Goal: Task Accomplishment & Management: Complete application form

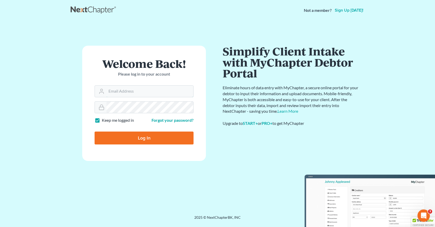
type input "wnaattyuva"
click at [145, 138] on input "Log In" at bounding box center [144, 137] width 99 height 13
type input "Thinking..."
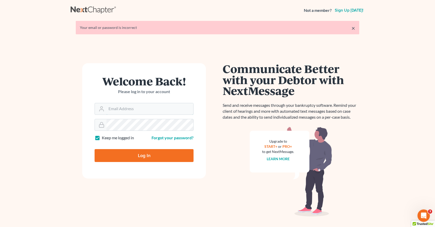
type input "wnaattyuva"
click at [146, 155] on input "Log In" at bounding box center [144, 155] width 99 height 13
type input "Thinking..."
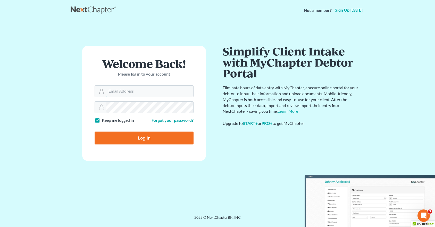
type input "wnaattyuva"
click at [127, 137] on input "Log In" at bounding box center [144, 137] width 99 height 13
type input "Thinking..."
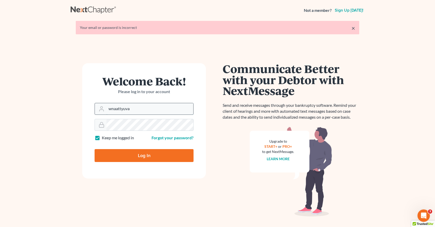
click at [140, 110] on input "wnaattyuva" at bounding box center [149, 108] width 87 height 11
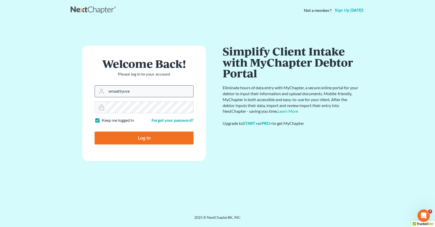
drag, startPoint x: 141, startPoint y: 91, endPoint x: 109, endPoint y: 94, distance: 32.0
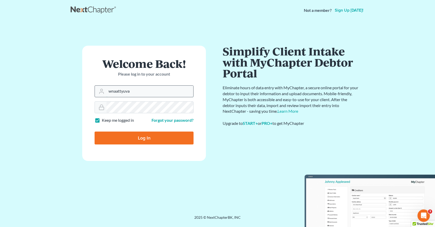
click at [109, 94] on input "wnaattyuva" at bounding box center [149, 91] width 87 height 11
type input "debtrelief@theaccesslawgroup.com"
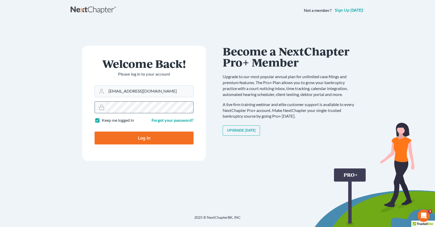
click at [101, 106] on div at bounding box center [144, 107] width 99 height 12
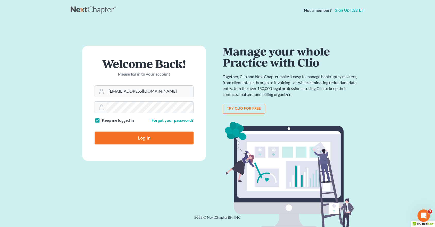
click at [109, 136] on input "Log In" at bounding box center [144, 137] width 99 height 13
type input "Thinking..."
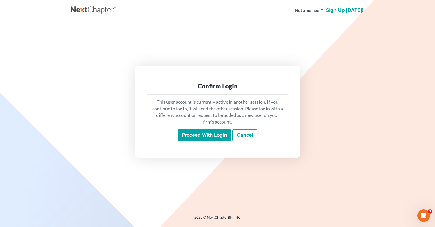
click at [197, 135] on input "Proceed with login" at bounding box center [205, 135] width 54 height 12
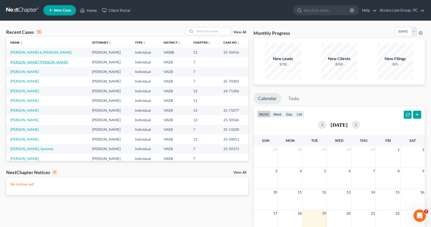
click at [36, 63] on link "Spencer Selby, Dori" at bounding box center [39, 62] width 58 height 4
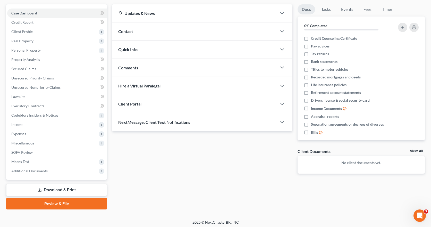
scroll to position [47, 0]
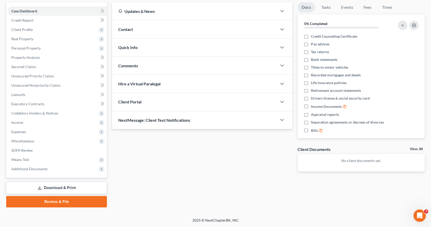
click at [54, 202] on link "Review & File" at bounding box center [56, 201] width 101 height 11
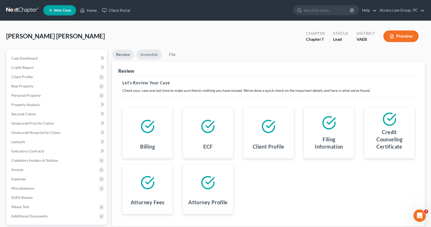
click at [147, 53] on link "Assemble" at bounding box center [149, 54] width 26 height 10
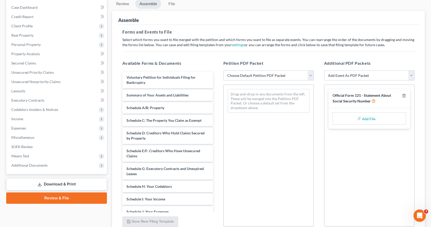
scroll to position [52, 0]
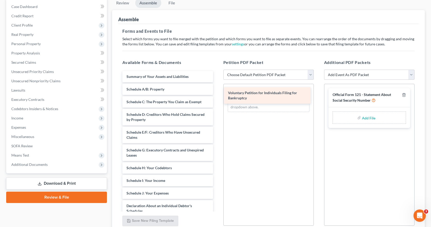
drag, startPoint x: 165, startPoint y: 75, endPoint x: 267, endPoint y: 92, distance: 102.8
click at [217, 92] on div "Voluntary Petition for Individuals Filing for Bankruptcy Voluntary Petition for…" at bounding box center [167, 198] width 99 height 255
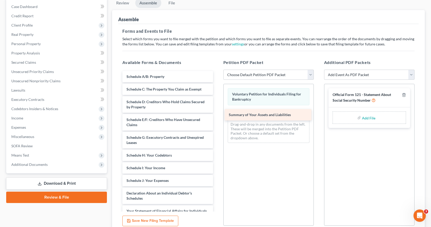
drag, startPoint x: 175, startPoint y: 75, endPoint x: 278, endPoint y: 114, distance: 109.2
click at [217, 114] on div "Summary of Your Assets and Liabilities Summary of Your Assets and Liabilities S…" at bounding box center [167, 192] width 99 height 242
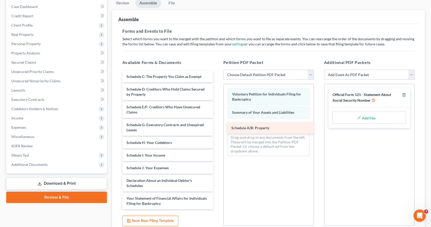
drag, startPoint x: 175, startPoint y: 76, endPoint x: 280, endPoint y: 127, distance: 116.7
click at [217, 127] on div "Schedule A/B: Property Schedule A/B: Property Schedule C: The Property You Clai…" at bounding box center [167, 185] width 99 height 229
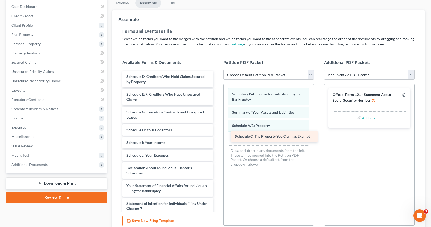
drag, startPoint x: 179, startPoint y: 79, endPoint x: 287, endPoint y: 139, distance: 124.0
click at [217, 139] on div "Schedule C: The Property You Claim as Exempt Schedule C: The Property You Claim…" at bounding box center [167, 179] width 99 height 217
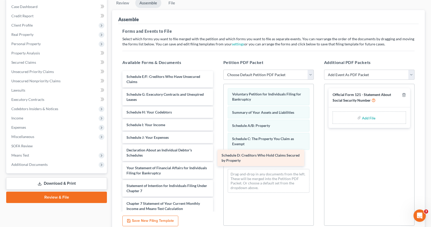
drag, startPoint x: 192, startPoint y: 78, endPoint x: 287, endPoint y: 156, distance: 123.0
click at [217, 156] on div "Schedule D: Creditors Who Hold Claims Secured by Property Schedule D: Creditors…" at bounding box center [167, 170] width 99 height 199
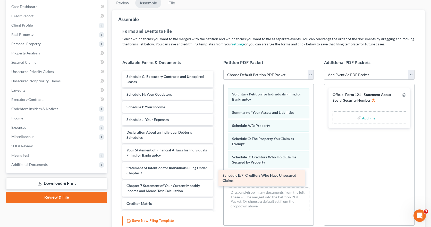
drag, startPoint x: 183, startPoint y: 78, endPoint x: 279, endPoint y: 177, distance: 137.8
click at [217, 177] on div "Schedule E/F: Creditors Who Have Unsecured Claims Schedule E/F: Creditors Who H…" at bounding box center [167, 161] width 99 height 181
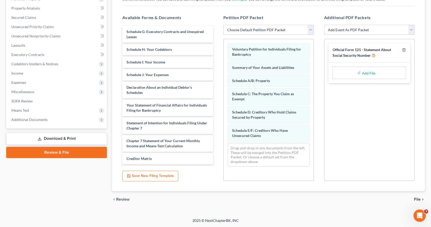
scroll to position [97, 0]
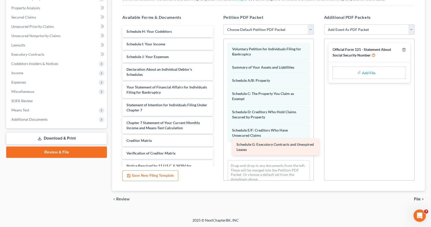
drag, startPoint x: 172, startPoint y: 32, endPoint x: 281, endPoint y: 145, distance: 157.4
click at [217, 145] on div "Schedule G: Executory Contracts and Unexpired Leases Schedule G: Executory Cont…" at bounding box center [167, 107] width 99 height 163
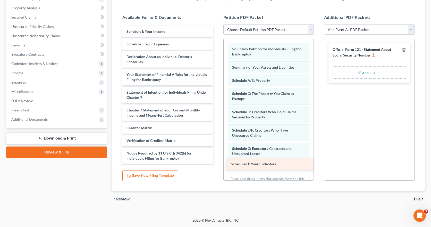
drag, startPoint x: 187, startPoint y: 33, endPoint x: 291, endPoint y: 165, distance: 168.6
click at [217, 165] on div "Schedule H: Your Codebtors Schedule H: Your Codebtors Schedule I: Your Income S…" at bounding box center [167, 101] width 99 height 151
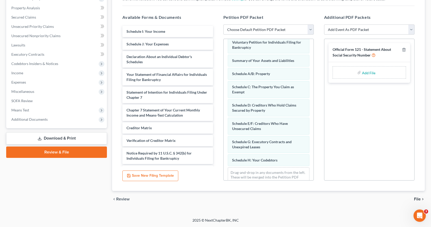
scroll to position [22, 0]
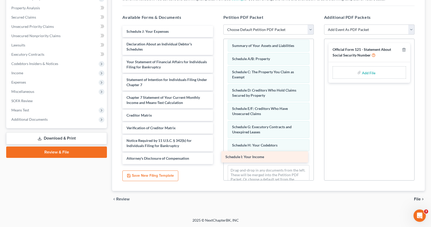
drag, startPoint x: 163, startPoint y: 31, endPoint x: 262, endPoint y: 157, distance: 159.6
click at [217, 157] on div "Schedule I: Your Income Schedule I: Your Income Schedule J: Your Expenses Decla…" at bounding box center [167, 95] width 99 height 138
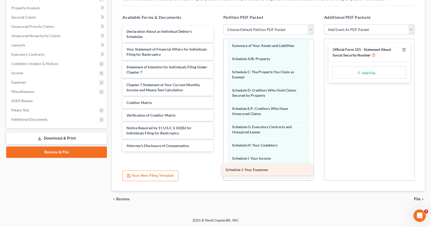
drag, startPoint x: 170, startPoint y: 31, endPoint x: 269, endPoint y: 169, distance: 170.0
click at [217, 151] on div "Schedule J: Your Expenses Schedule J: Your Expenses Declaration About an Indivi…" at bounding box center [167, 88] width 99 height 125
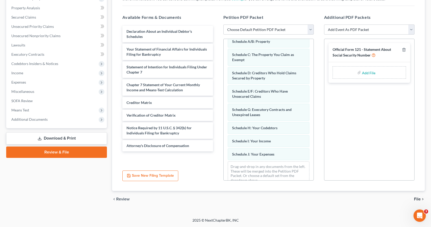
scroll to position [48, 0]
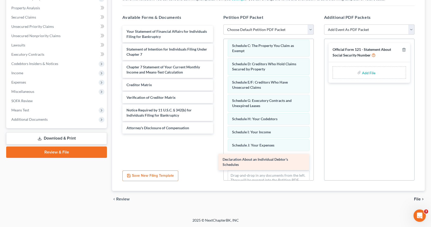
drag, startPoint x: 177, startPoint y: 32, endPoint x: 274, endPoint y: 158, distance: 159.4
click at [217, 133] on div "Declaration About an Individual Debtor's Schedules Declaration About an Individ…" at bounding box center [167, 80] width 99 height 108
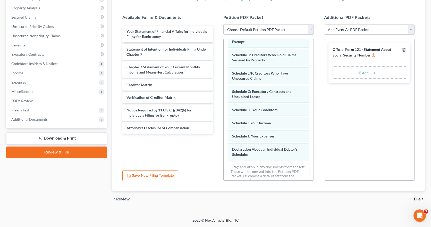
scroll to position [66, 0]
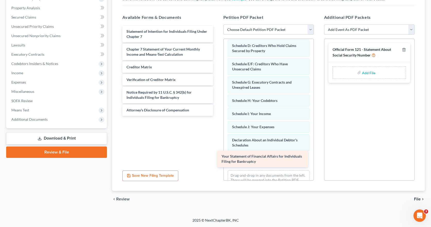
drag, startPoint x: 186, startPoint y: 32, endPoint x: 281, endPoint y: 157, distance: 156.8
click at [217, 116] on div "Your Statement of Financial Affairs for Individuals Filing for Bankruptcy Your …" at bounding box center [167, 71] width 99 height 90
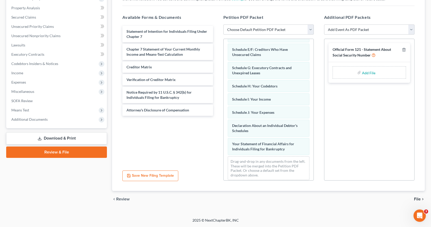
scroll to position [85, 0]
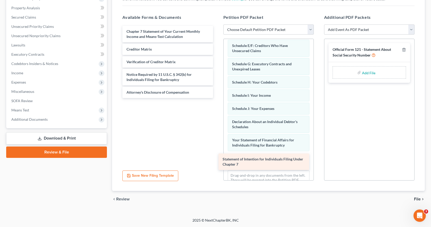
drag, startPoint x: 190, startPoint y: 33, endPoint x: 286, endPoint y: 161, distance: 159.7
click at [217, 98] on div "Statement of Intention for Individuals Filing Under Chapter 7 Statement of Inte…" at bounding box center [167, 62] width 99 height 72
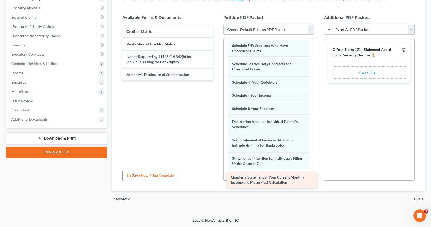
drag, startPoint x: 182, startPoint y: 33, endPoint x: 286, endPoint y: 179, distance: 179.1
click at [217, 80] on div "Chapter 7 Statement of Your Current Monthly Income and Means-Test Calculation C…" at bounding box center [167, 53] width 99 height 54
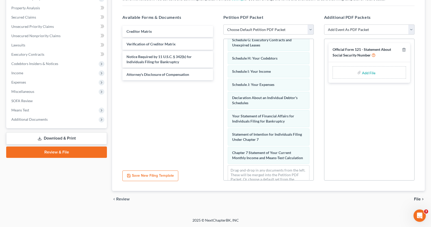
scroll to position [126, 0]
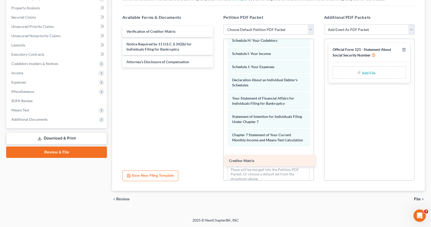
drag, startPoint x: 174, startPoint y: 33, endPoint x: 276, endPoint y: 162, distance: 164.7
click at [217, 68] on div "Creditor Matrix Creditor Matrix Verification of Creditor Matrix Notice Required…" at bounding box center [167, 47] width 99 height 42
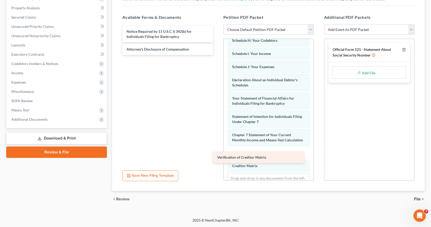
drag, startPoint x: 185, startPoint y: 30, endPoint x: 276, endPoint y: 156, distance: 155.0
click at [217, 55] on div "Verification of Creditor Matrix Verification of Creditor Matrix Notice Required…" at bounding box center [167, 40] width 99 height 29
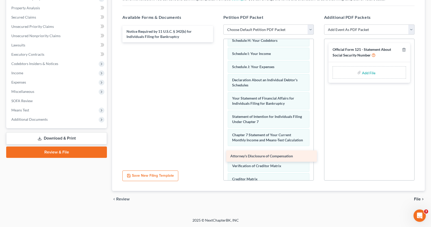
drag, startPoint x: 182, startPoint y: 48, endPoint x: 286, endPoint y: 155, distance: 149.2
click at [217, 42] on div "Attorney's Disclosure of Compensation Notice Required by 11 U.S.C. § 342(b) for…" at bounding box center [167, 34] width 99 height 16
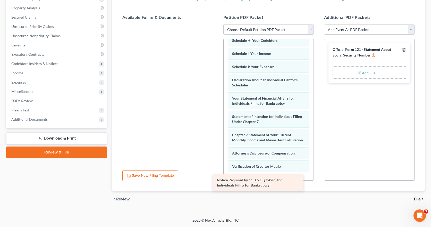
drag, startPoint x: 185, startPoint y: 34, endPoint x: 275, endPoint y: 183, distance: 173.8
click at [217, 24] on div "Notice Required by 11 U.S.C. § 342(b) for Individuals Filing for Bankruptcy Not…" at bounding box center [167, 24] width 99 height 0
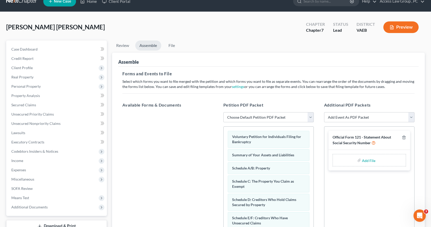
scroll to position [0, 0]
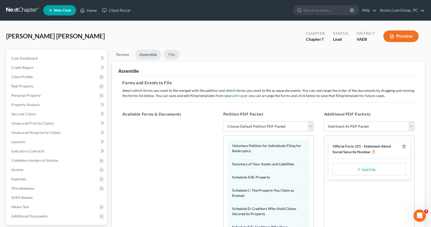
click at [173, 55] on link "File" at bounding box center [171, 54] width 16 height 10
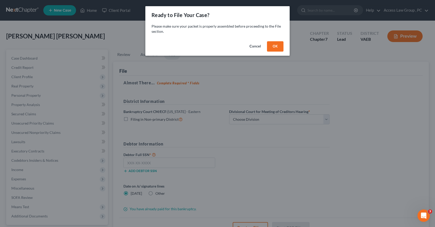
click at [277, 47] on button "OK" at bounding box center [275, 46] width 16 height 10
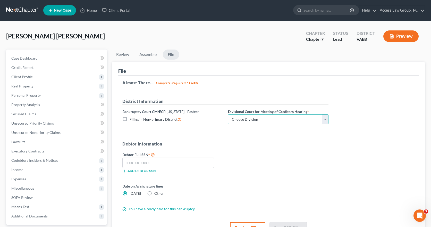
click at [325, 120] on select "Choose Division Alexandria Newport News Norfolk Richmond" at bounding box center [278, 119] width 100 height 10
select select "1"
click at [228, 114] on select "Choose Division Alexandria Newport News Norfolk Richmond" at bounding box center [278, 119] width 100 height 10
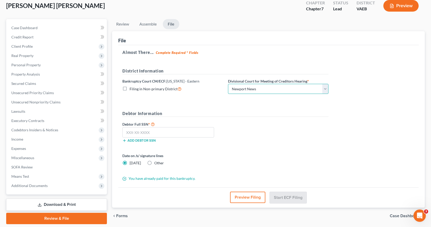
scroll to position [21, 0]
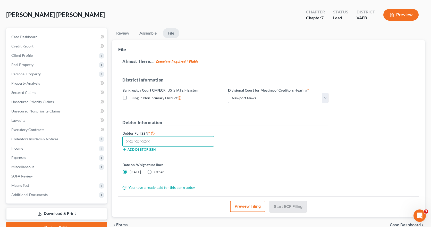
click at [129, 140] on input "text" at bounding box center [168, 141] width 92 height 10
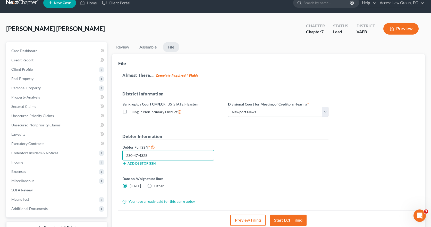
scroll to position [0, 0]
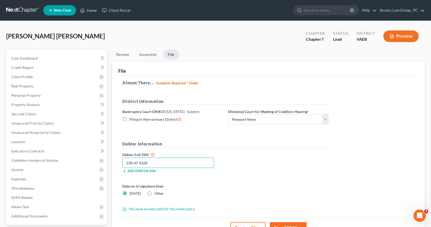
type input "230-47-4328"
